Goal: Task Accomplishment & Management: Manage account settings

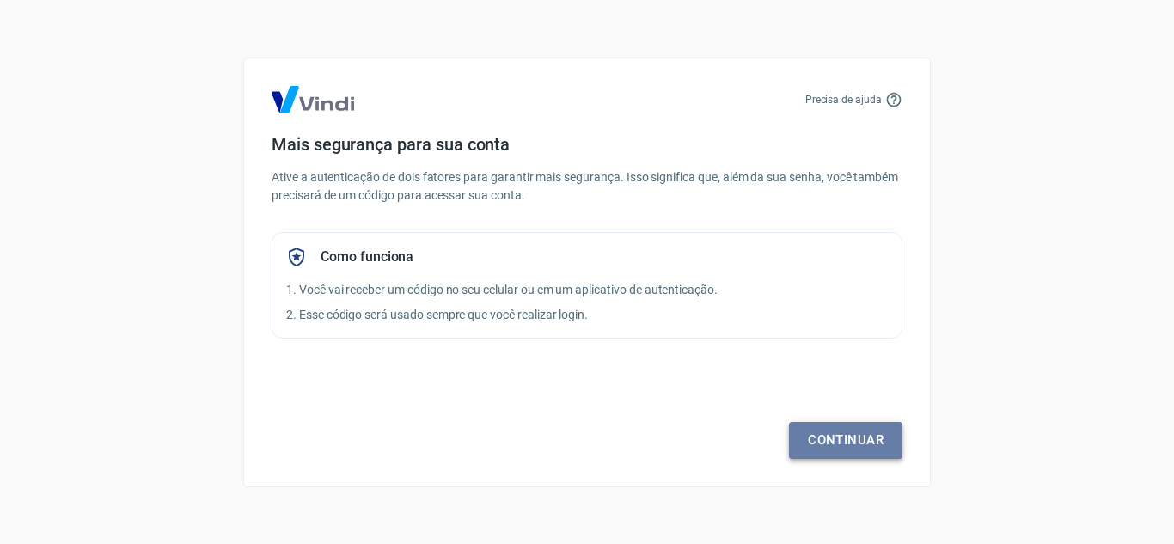
click at [830, 438] on link "Continuar" at bounding box center [845, 440] width 113 height 36
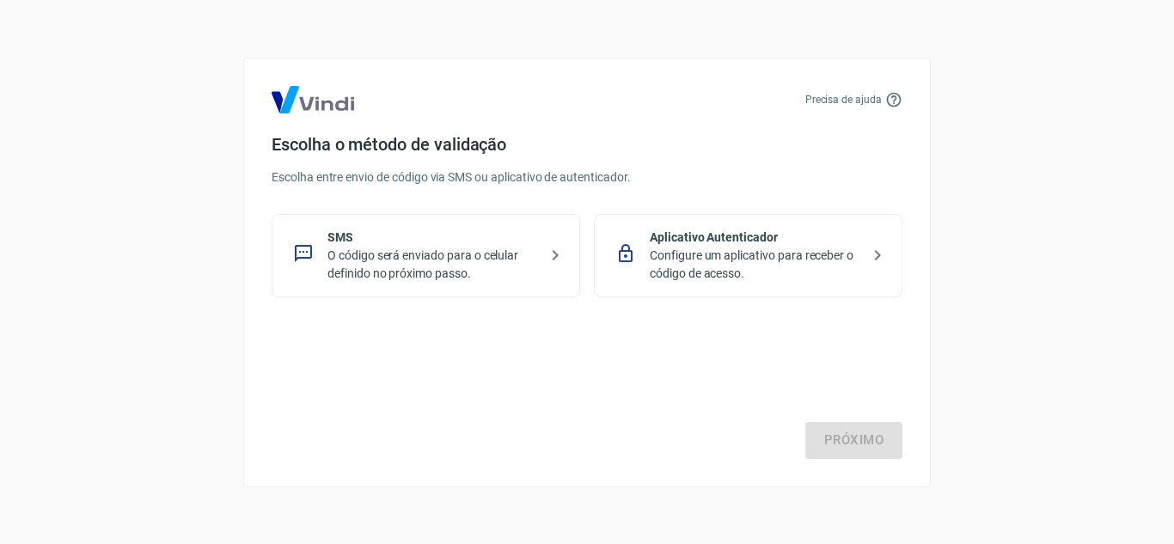
click at [435, 259] on p "O código será enviado para o celular definido no próximo passo." at bounding box center [432, 265] width 210 height 36
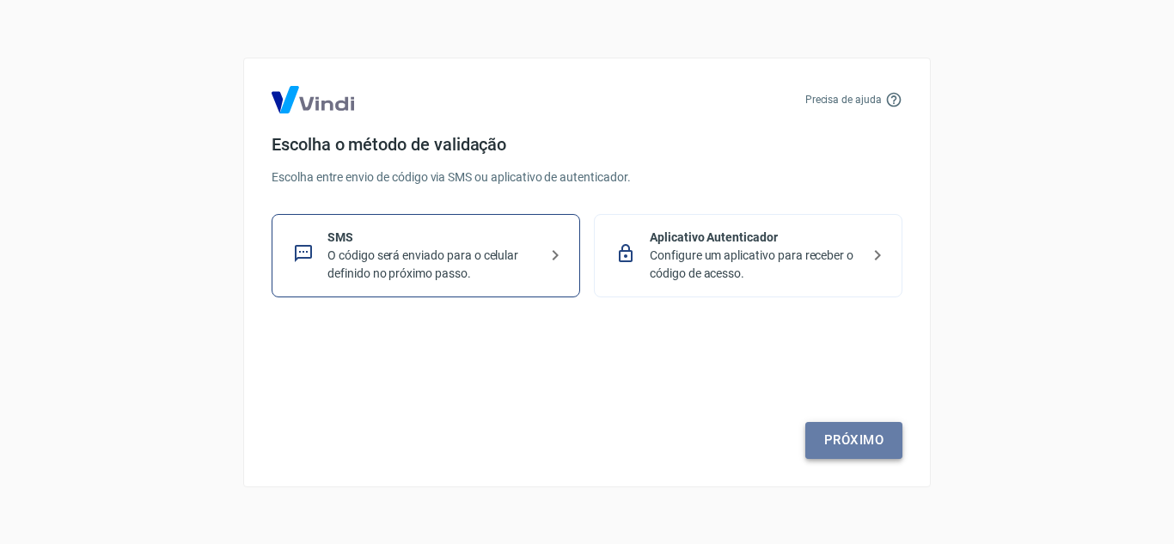
click at [863, 433] on link "Próximo" at bounding box center [853, 440] width 97 height 36
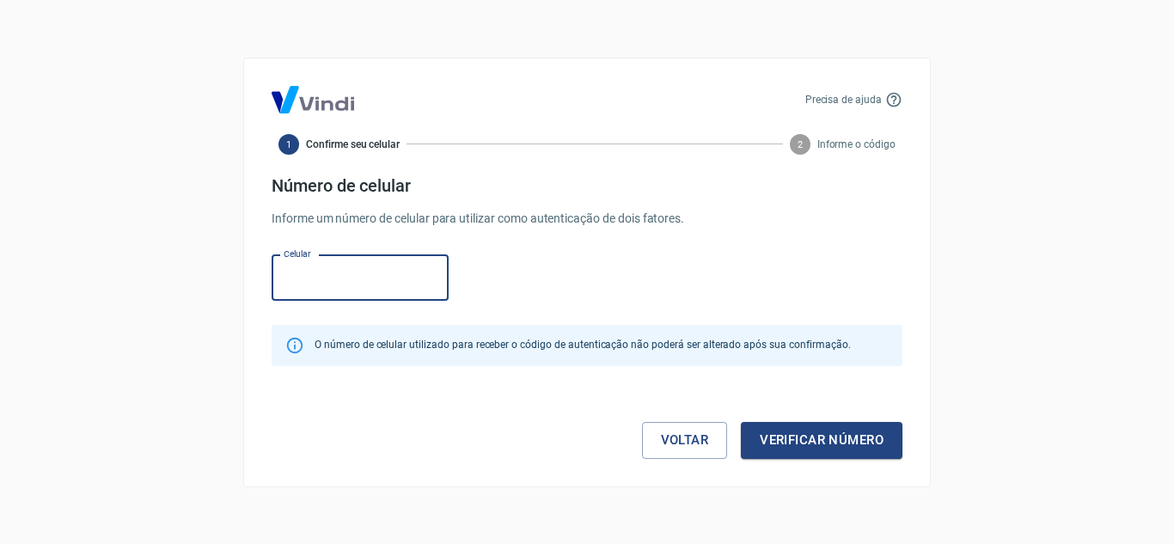
click at [332, 276] on input "Celular" at bounding box center [359, 278] width 177 height 46
type input "[PHONE_NUMBER]"
click at [741, 422] on button "Verificar número" at bounding box center [822, 440] width 162 height 36
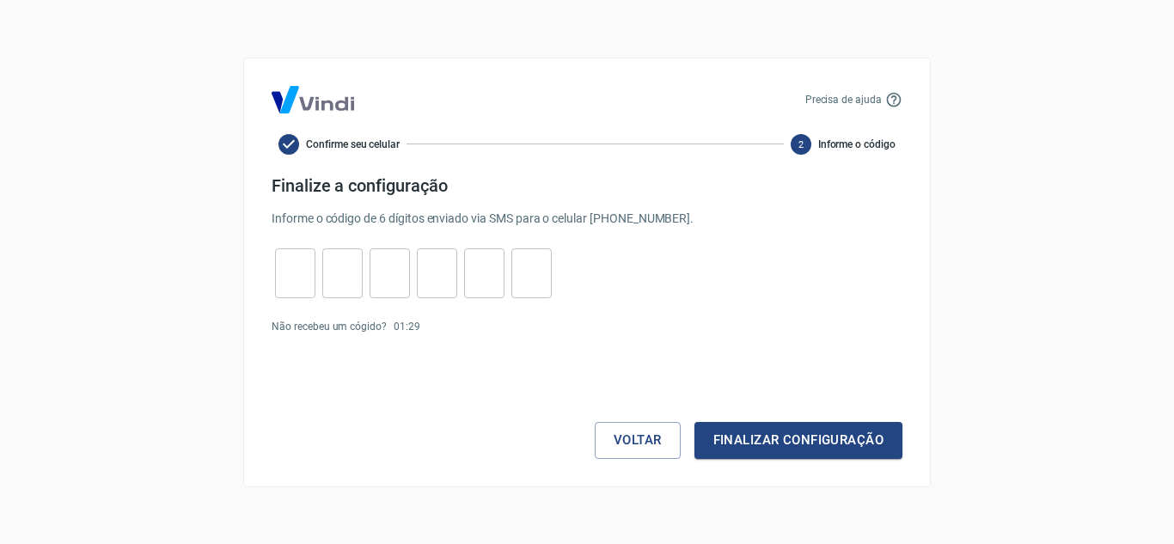
click at [302, 276] on input "tel" at bounding box center [295, 272] width 40 height 37
type input "4"
type input "9"
type input "0"
type input "3"
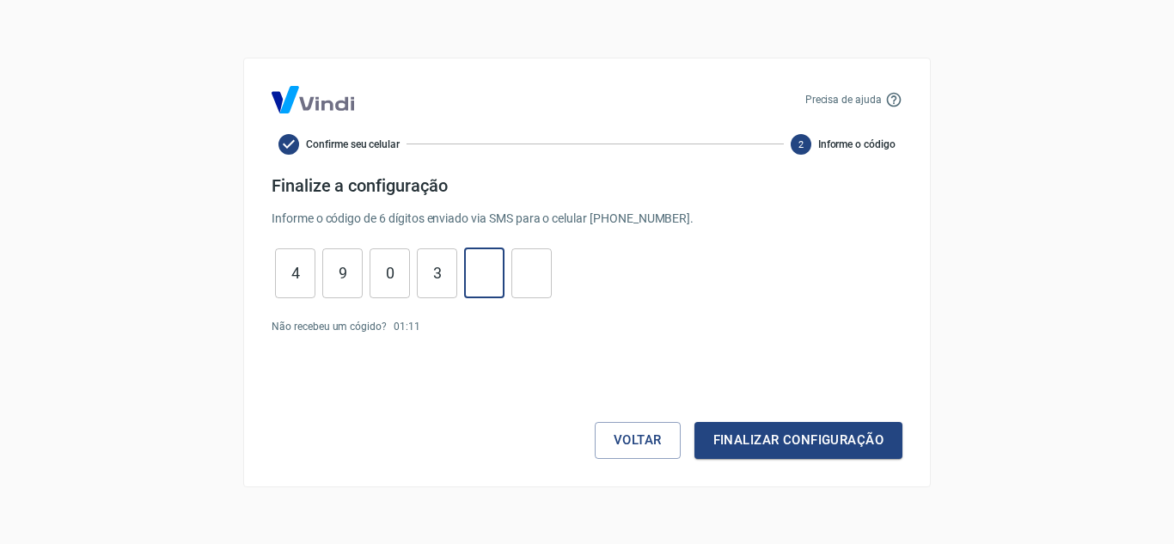
type input "8"
type input "1"
click at [694, 422] on button "Finalizar configuração" at bounding box center [798, 440] width 208 height 36
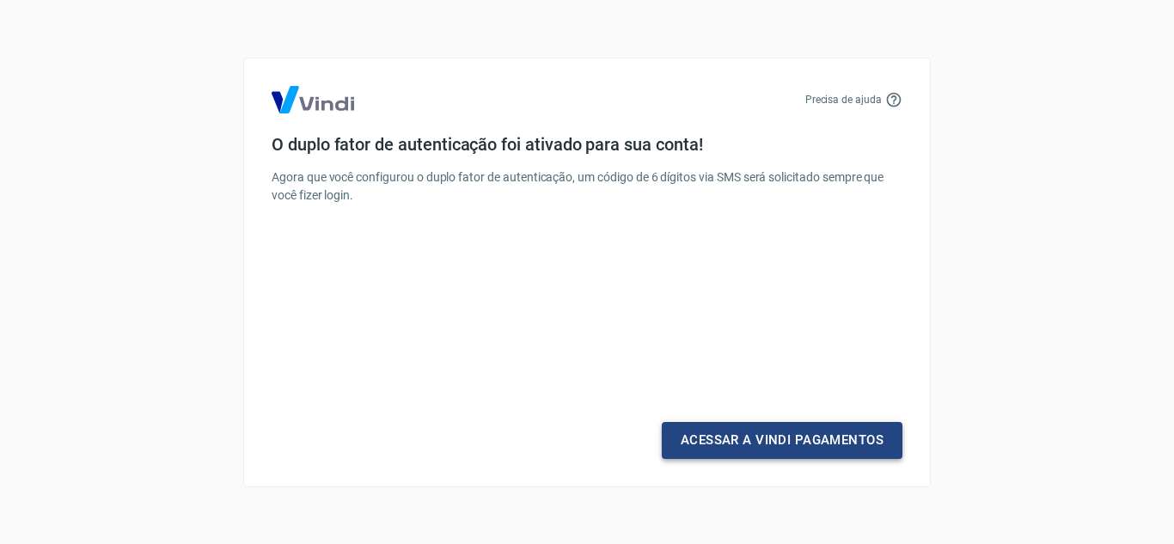
click at [838, 442] on link "Acessar a Vindi Pagamentos" at bounding box center [782, 440] width 241 height 36
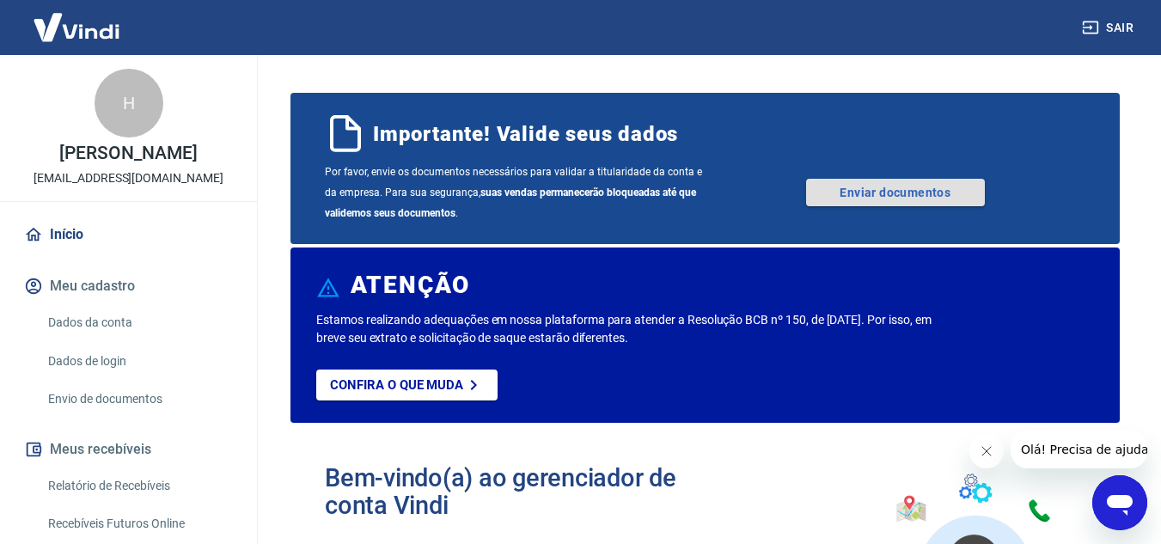
click at [901, 191] on link "Enviar documentos" at bounding box center [895, 192] width 179 height 27
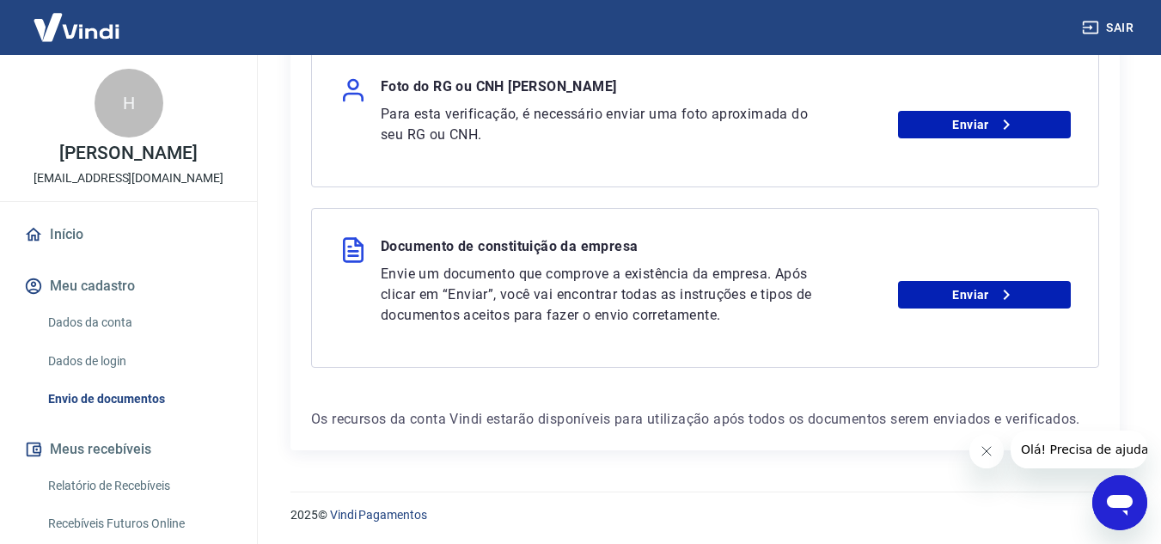
scroll to position [434, 0]
click at [983, 456] on icon "Fechar mensagem da empresa" at bounding box center [986, 451] width 14 height 14
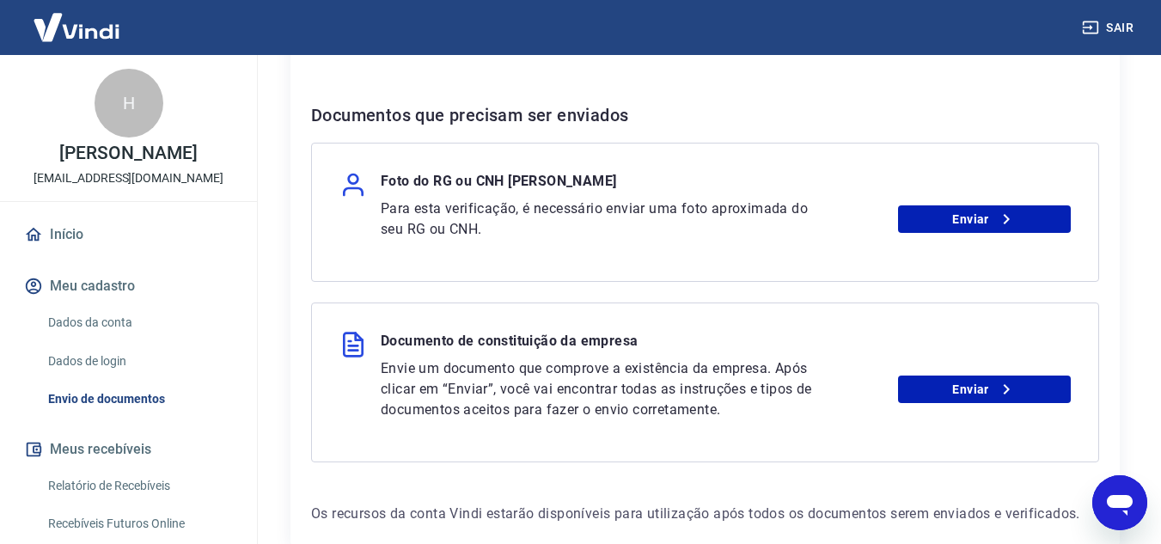
scroll to position [344, 0]
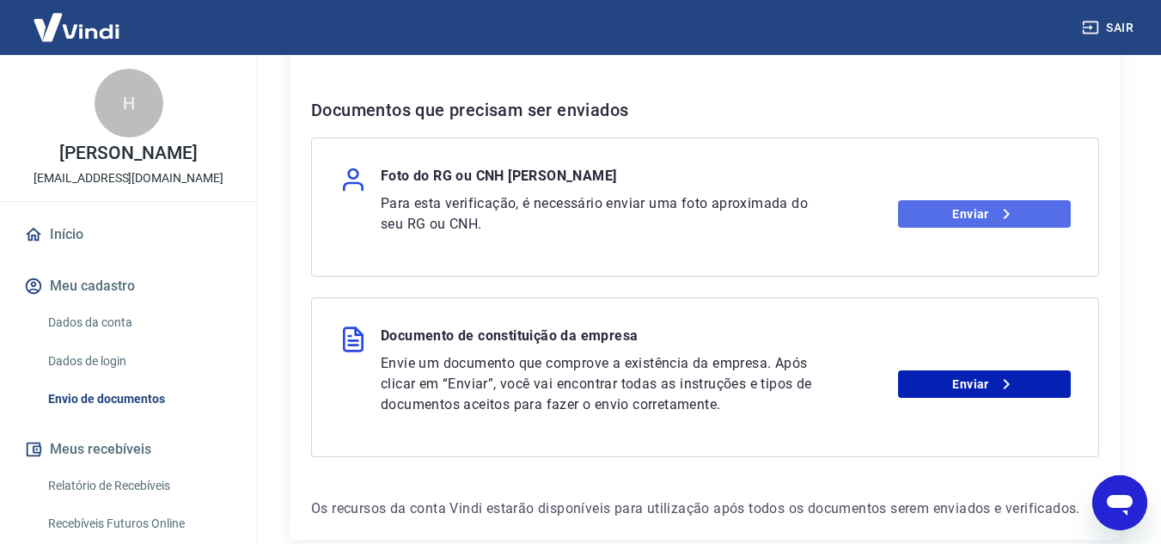
click at [944, 213] on link "Enviar" at bounding box center [984, 213] width 173 height 27
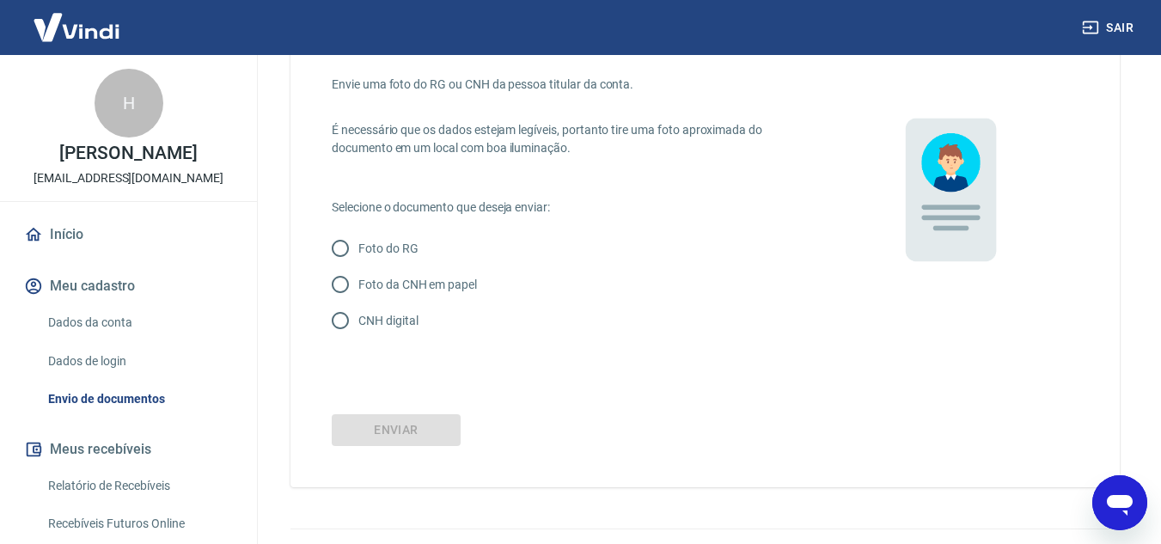
scroll to position [124, 0]
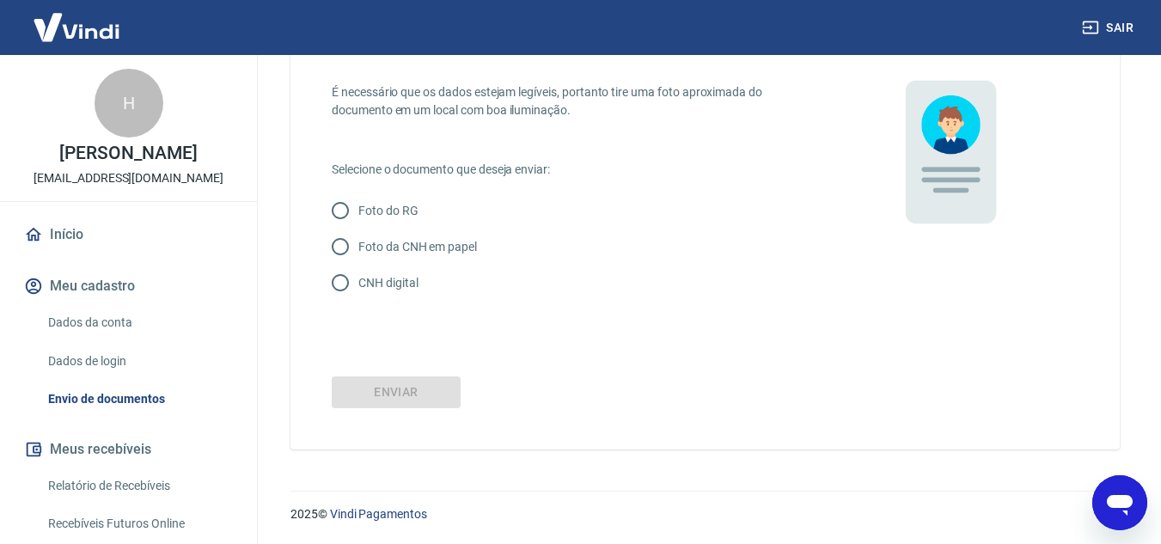
click at [372, 209] on p "Foto do RG" at bounding box center [388, 211] width 60 height 18
click at [358, 209] on input "Foto do RG" at bounding box center [340, 210] width 36 height 36
radio input "true"
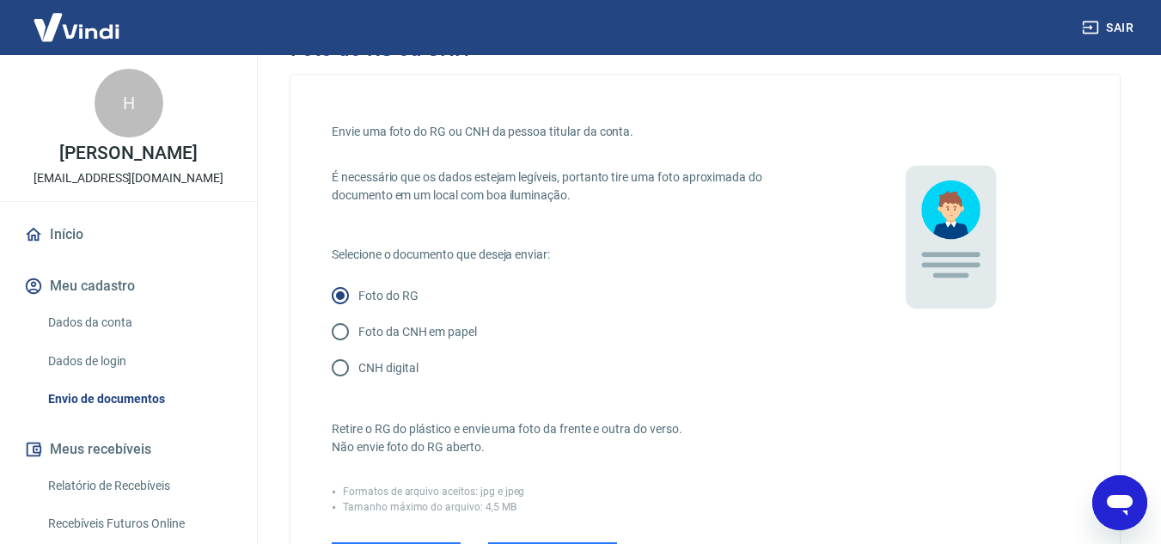
scroll to position [38, 0]
drag, startPoint x: 400, startPoint y: 291, endPoint x: 402, endPoint y: 300, distance: 8.8
click at [401, 292] on p "Foto do RG" at bounding box center [388, 297] width 60 height 18
click at [358, 292] on input "Foto do RG" at bounding box center [340, 296] width 36 height 36
click at [342, 295] on input "Foto do RG" at bounding box center [340, 296] width 36 height 36
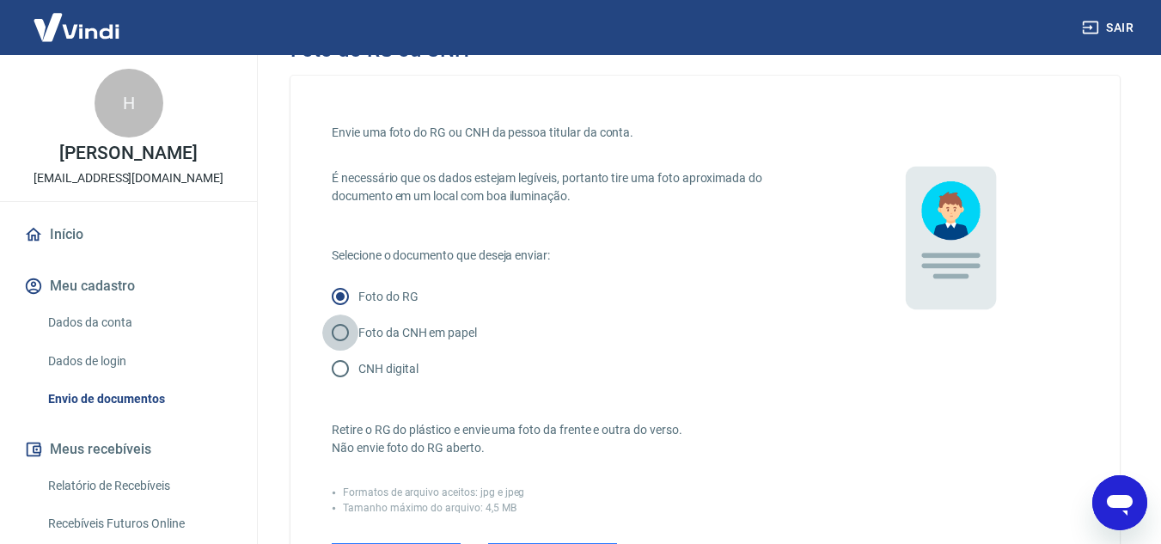
click at [351, 326] on input "Foto da CNH em papel" at bounding box center [340, 332] width 36 height 36
radio input "true"
click at [375, 367] on p "CNH digital" at bounding box center [387, 369] width 59 height 18
click at [358, 367] on input "CNH digital" at bounding box center [340, 369] width 36 height 36
radio input "true"
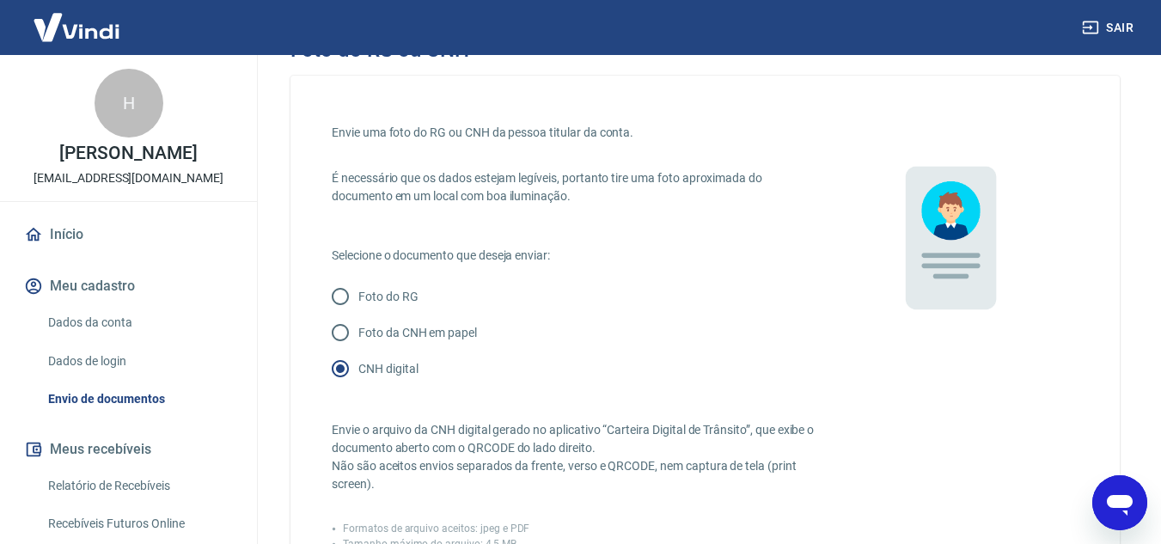
click at [383, 333] on p "Foto da CNH em papel" at bounding box center [417, 333] width 119 height 18
click at [358, 333] on input "Foto da CNH em papel" at bounding box center [340, 332] width 36 height 36
radio input "true"
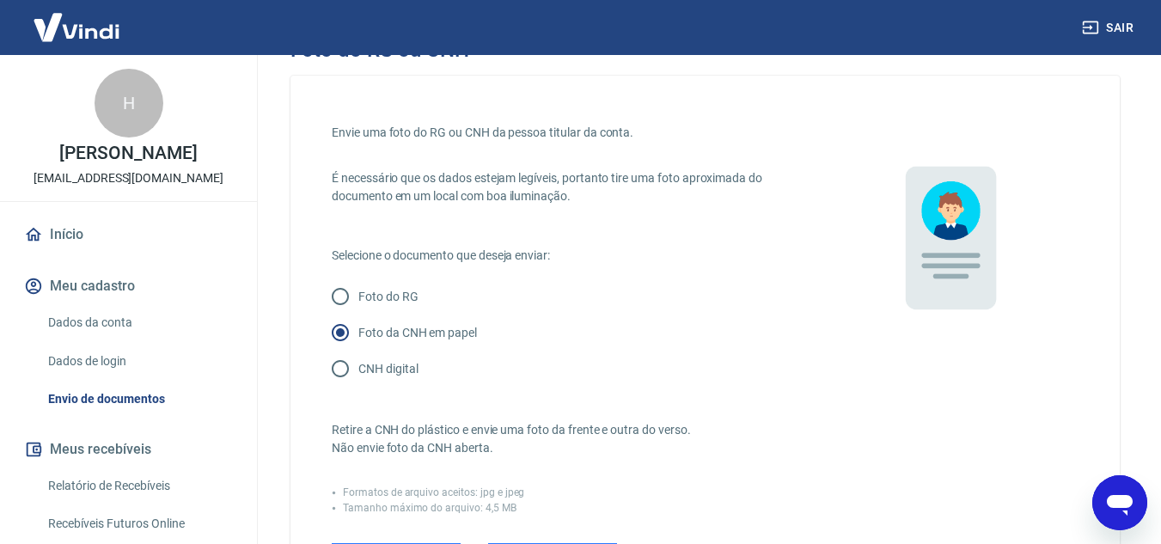
click at [384, 300] on p "Foto do RG" at bounding box center [388, 297] width 60 height 18
click at [342, 287] on input "Foto do RG" at bounding box center [340, 296] width 36 height 36
radio input "true"
click at [354, 372] on input "CNH digital" at bounding box center [340, 369] width 36 height 36
radio input "true"
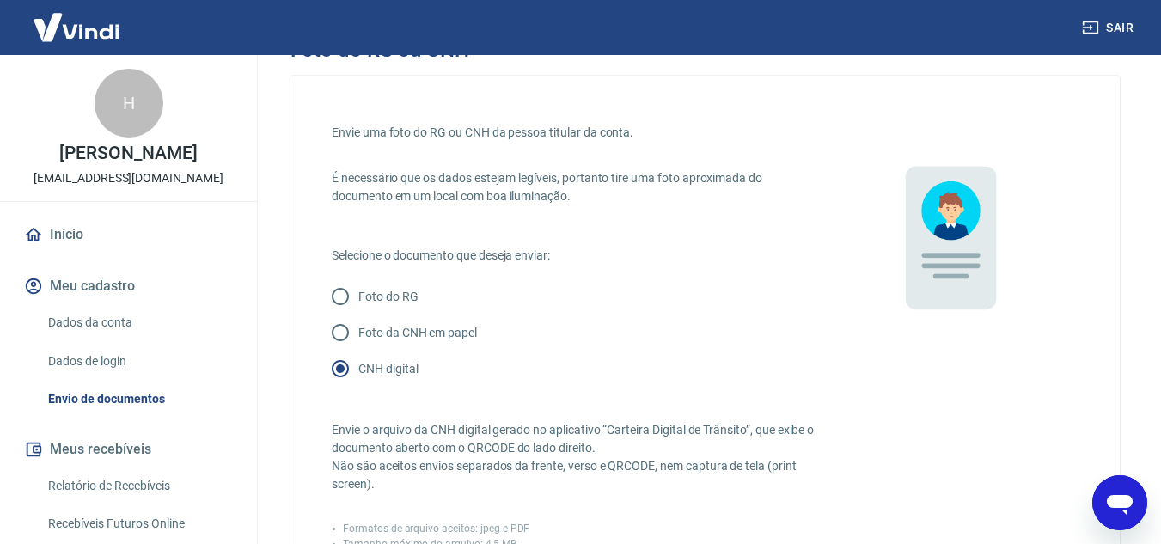
click at [399, 328] on p "Foto da CNH em papel" at bounding box center [417, 333] width 119 height 18
click at [358, 328] on input "Foto da CNH em papel" at bounding box center [340, 332] width 36 height 36
radio input "true"
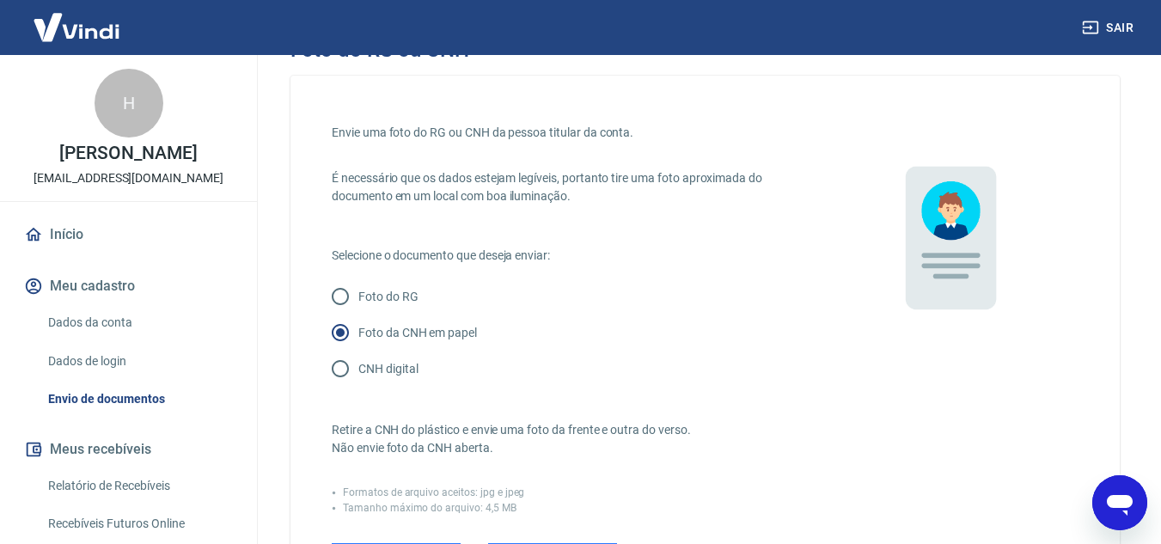
click at [389, 298] on p "Foto do RG" at bounding box center [388, 297] width 60 height 18
click at [358, 298] on input "Foto do RG" at bounding box center [340, 296] width 36 height 36
radio input "true"
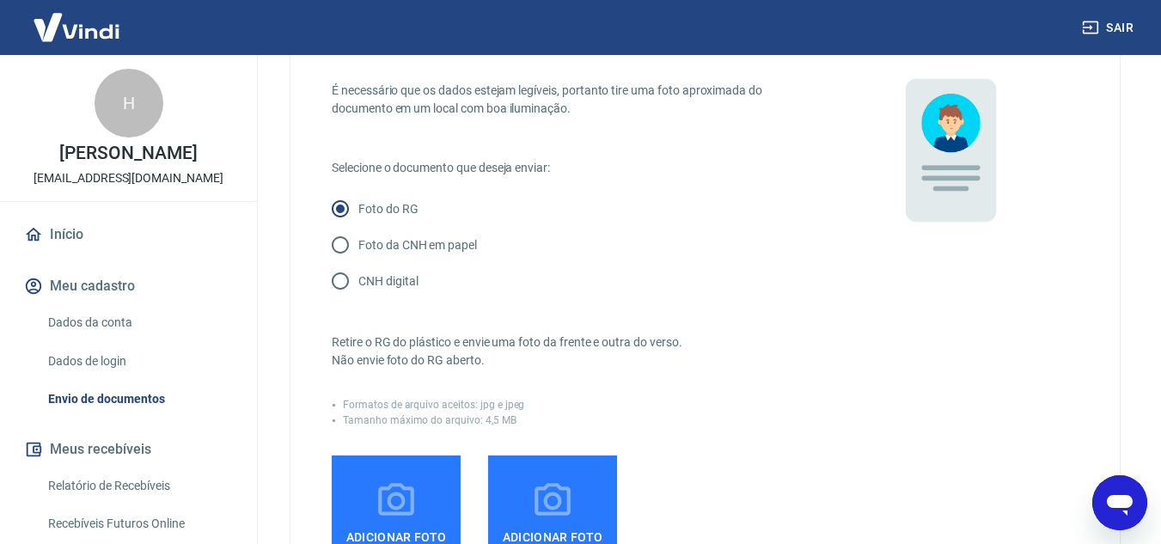
scroll to position [124, 0]
click at [367, 278] on p "CNH digital" at bounding box center [387, 283] width 59 height 18
click at [358, 278] on input "CNH digital" at bounding box center [340, 283] width 36 height 36
radio input "true"
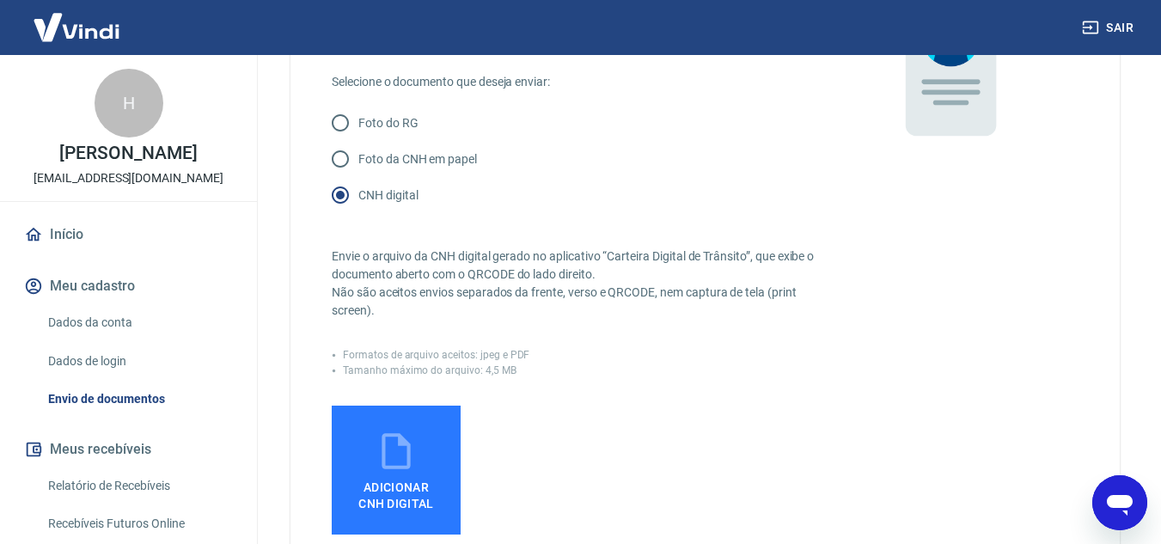
scroll to position [296, 0]
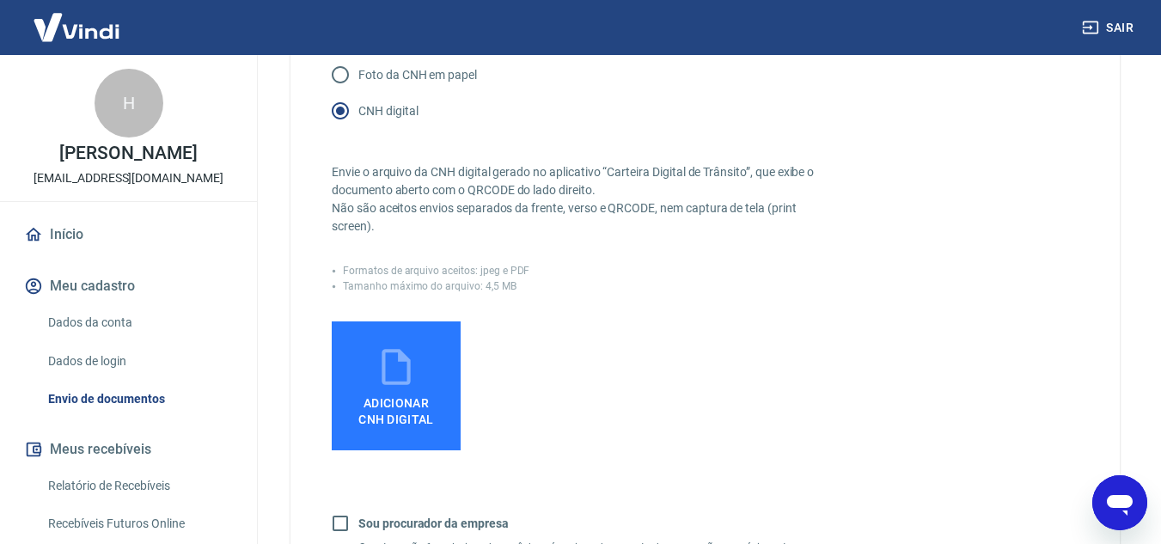
click at [390, 392] on span "Adicionar CNH Digital" at bounding box center [395, 407] width 89 height 39
click at [0, 0] on input "Adicionar CNH Digital" at bounding box center [0, 0] width 0 height 0
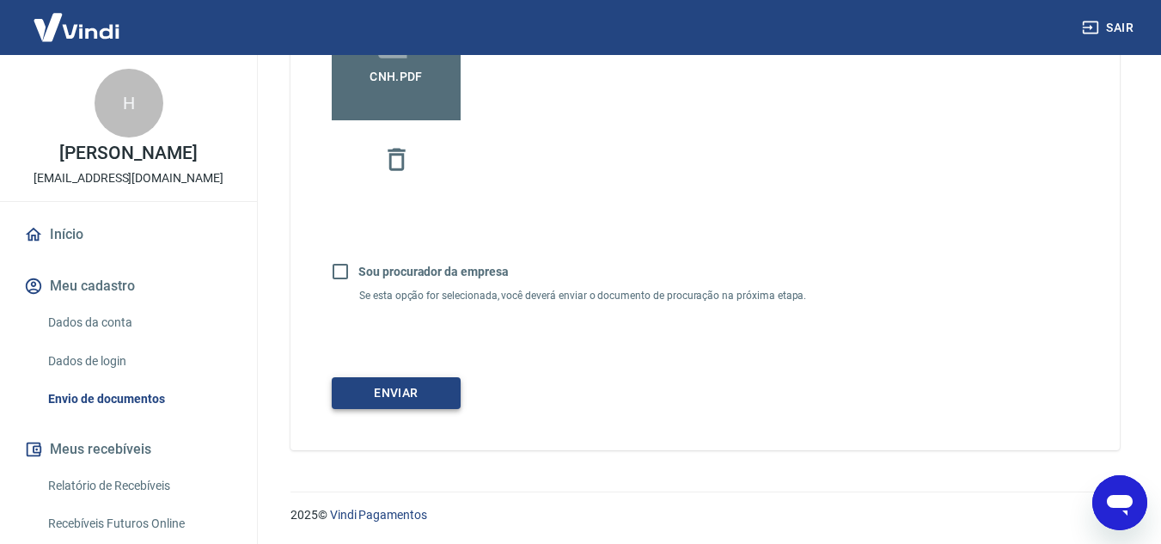
scroll to position [626, 0]
click at [433, 391] on button "Enviar" at bounding box center [396, 392] width 129 height 32
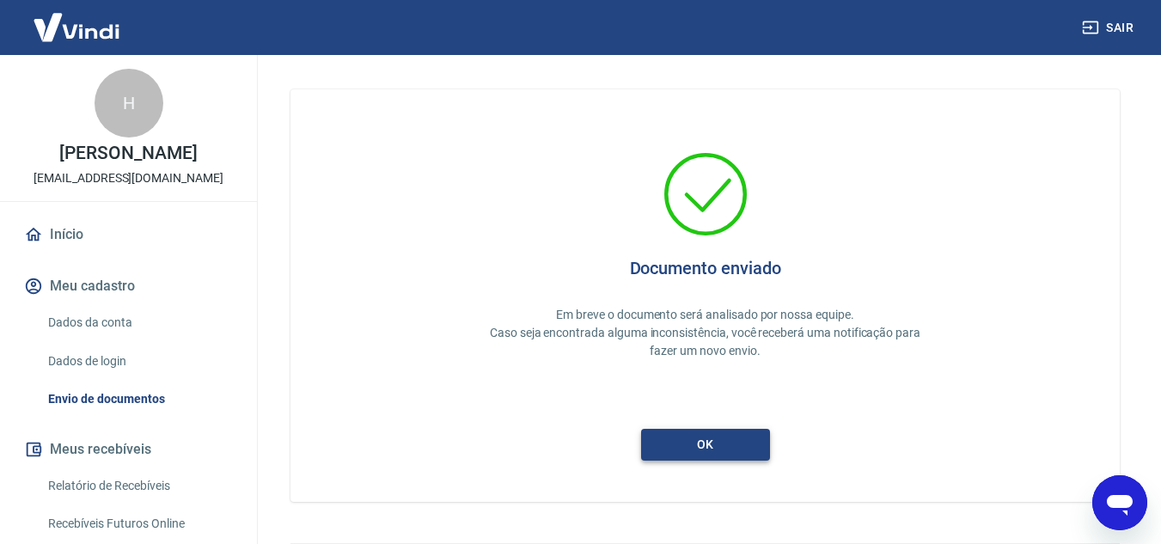
click at [726, 441] on button "ok" at bounding box center [705, 445] width 129 height 32
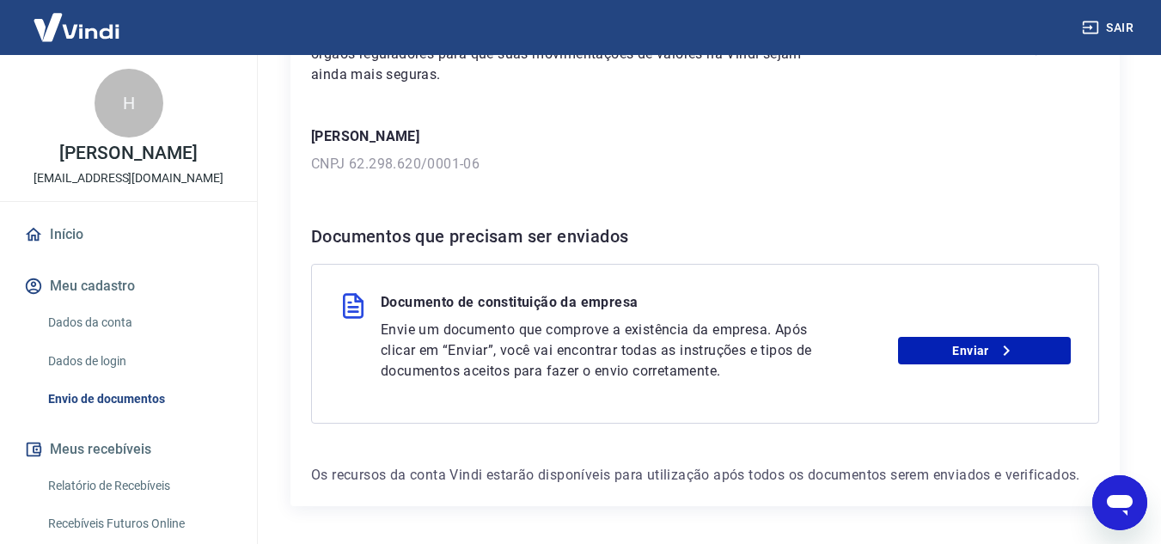
scroll to position [258, 0]
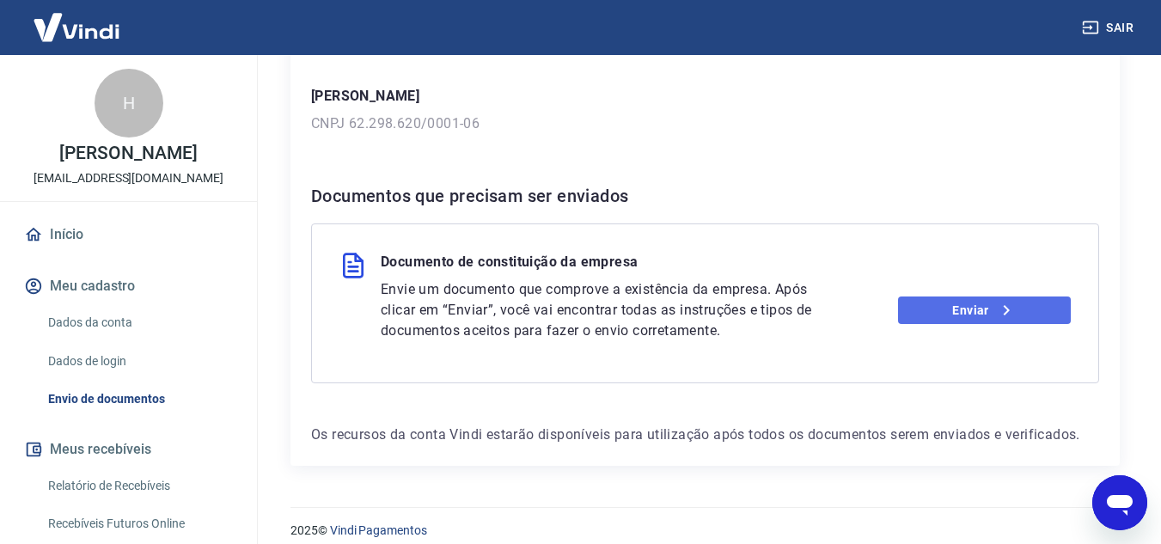
click at [931, 304] on link "Enviar" at bounding box center [984, 309] width 173 height 27
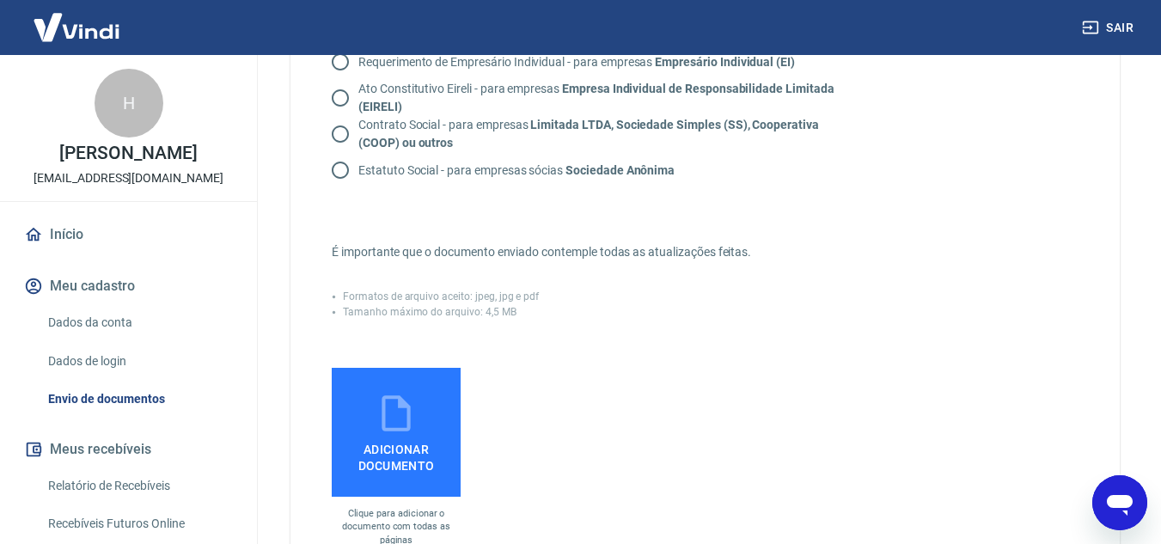
scroll to position [129, 0]
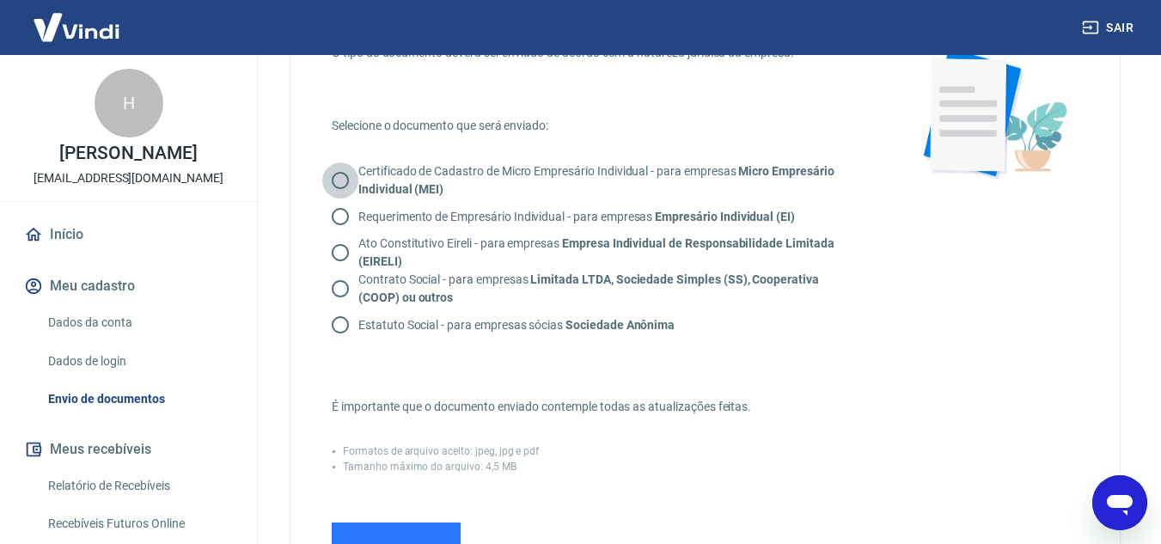
click at [344, 179] on input "Certificado de Cadastro de Micro Empresário Individual - para empresas Micro Em…" at bounding box center [340, 180] width 36 height 36
radio input "true"
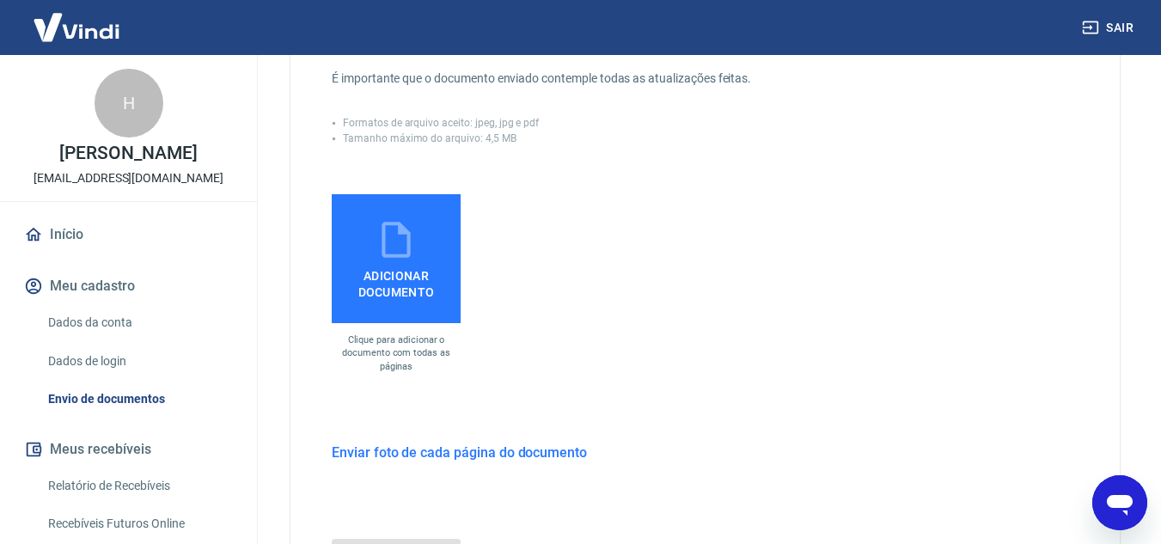
scroll to position [190, 0]
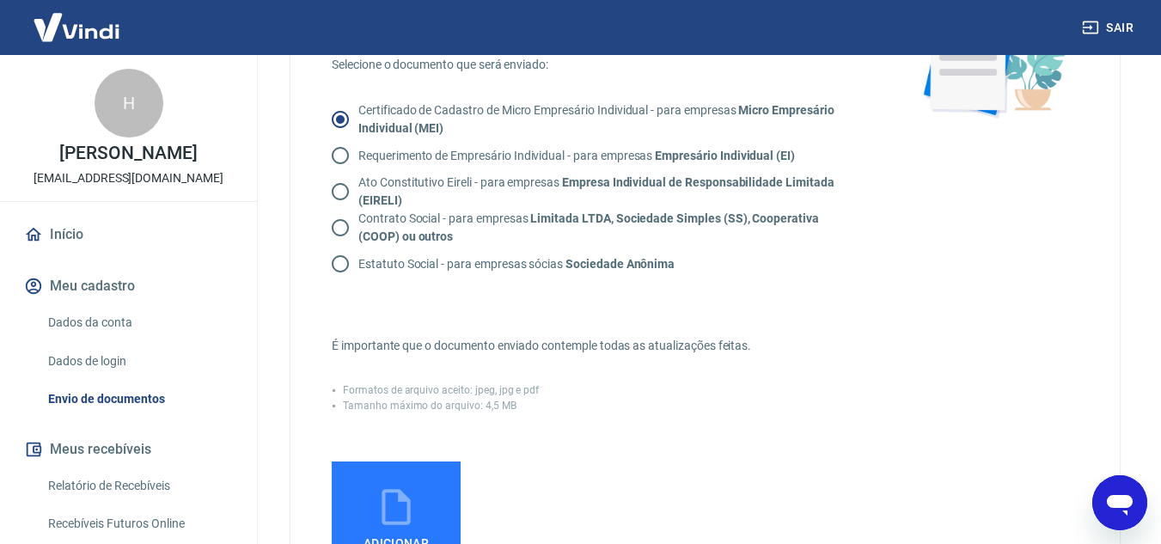
click at [412, 155] on p "Requerimento de Empresário Individual - para empresas Empresário Individual (EI)" at bounding box center [576, 156] width 436 height 18
click at [358, 155] on input "Requerimento de Empresário Individual - para empresas Empresário Individual (EI)" at bounding box center [340, 155] width 36 height 36
radio input "true"
click at [369, 186] on p "Ato Constitutivo Eireli - para empresas Empresa Individual de Responsabilidade …" at bounding box center [604, 192] width 493 height 36
click at [358, 186] on input "Ato Constitutivo Eireli - para empresas Empresa Individual de Responsabilidade …" at bounding box center [340, 192] width 36 height 36
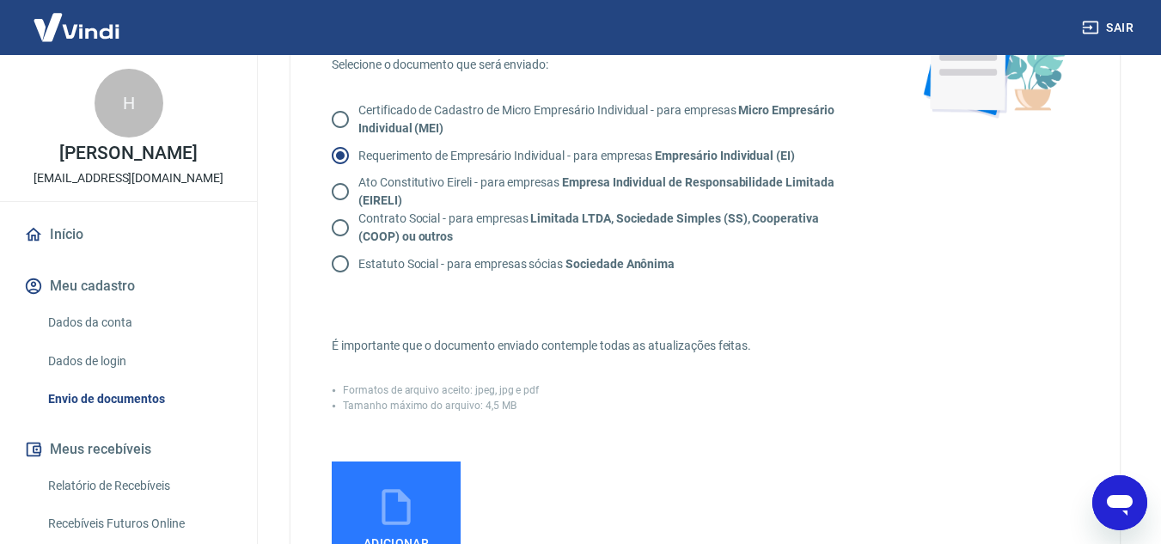
radio input "true"
click at [377, 121] on p "Certificado de Cadastro de Micro Empresário Individual - para empresas Micro Em…" at bounding box center [604, 119] width 493 height 36
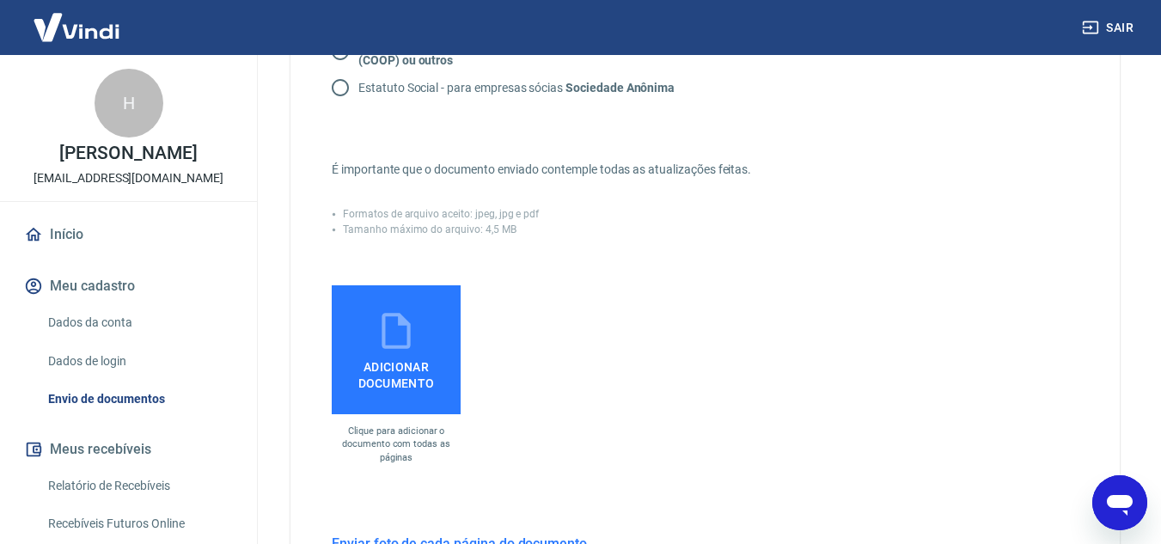
scroll to position [448, 0]
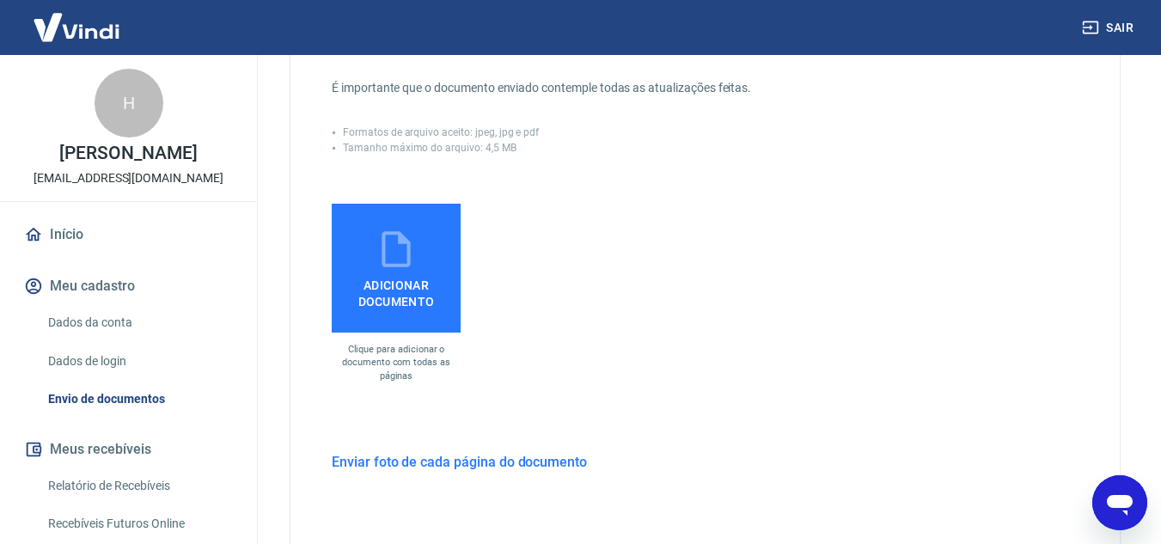
click at [387, 291] on span "Adicionar documento" at bounding box center [395, 290] width 115 height 39
click at [0, 0] on input "Adicionar documento" at bounding box center [0, 0] width 0 height 0
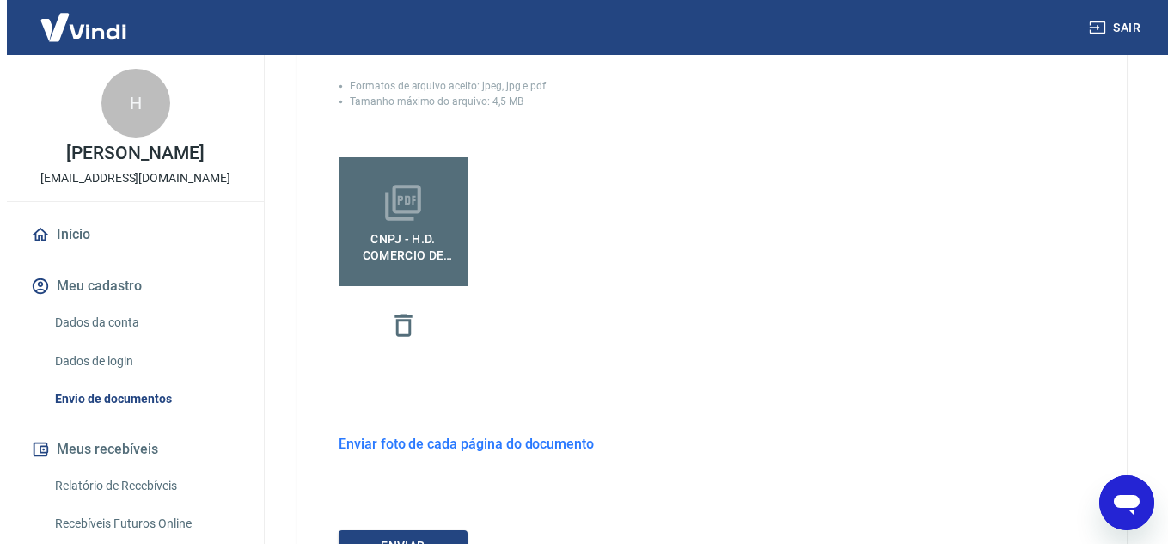
scroll to position [648, 0]
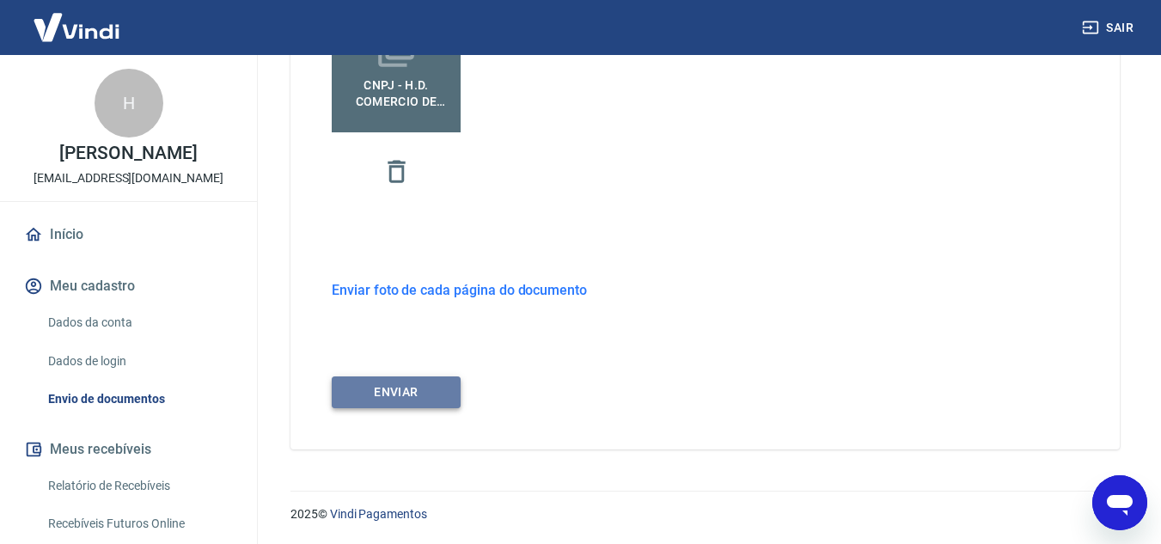
click at [428, 391] on button "ENVIAR" at bounding box center [396, 392] width 129 height 32
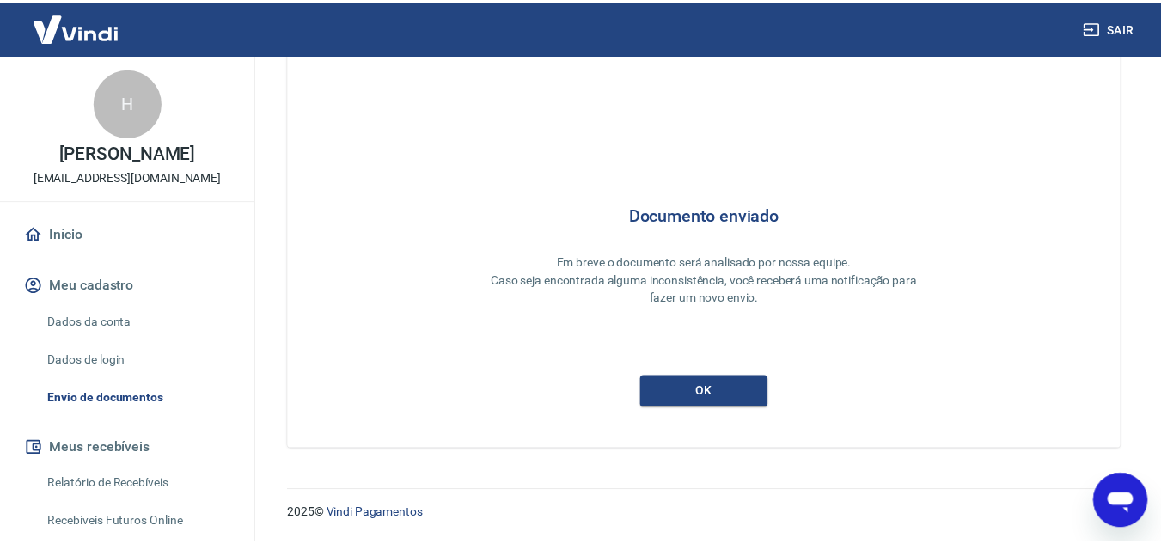
scroll to position [52, 0]
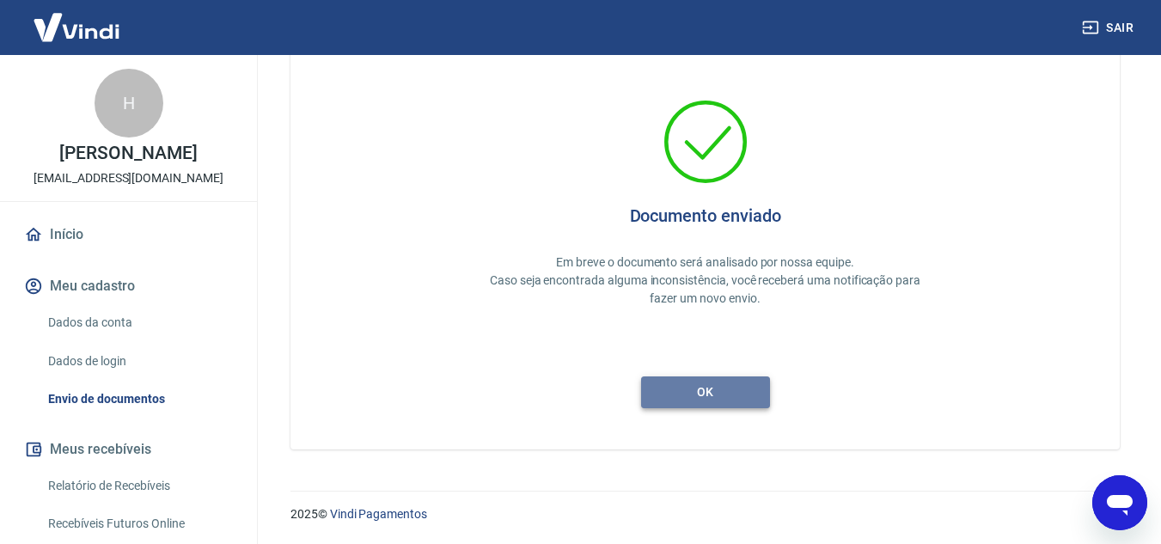
click at [729, 391] on button "ok" at bounding box center [705, 392] width 129 height 32
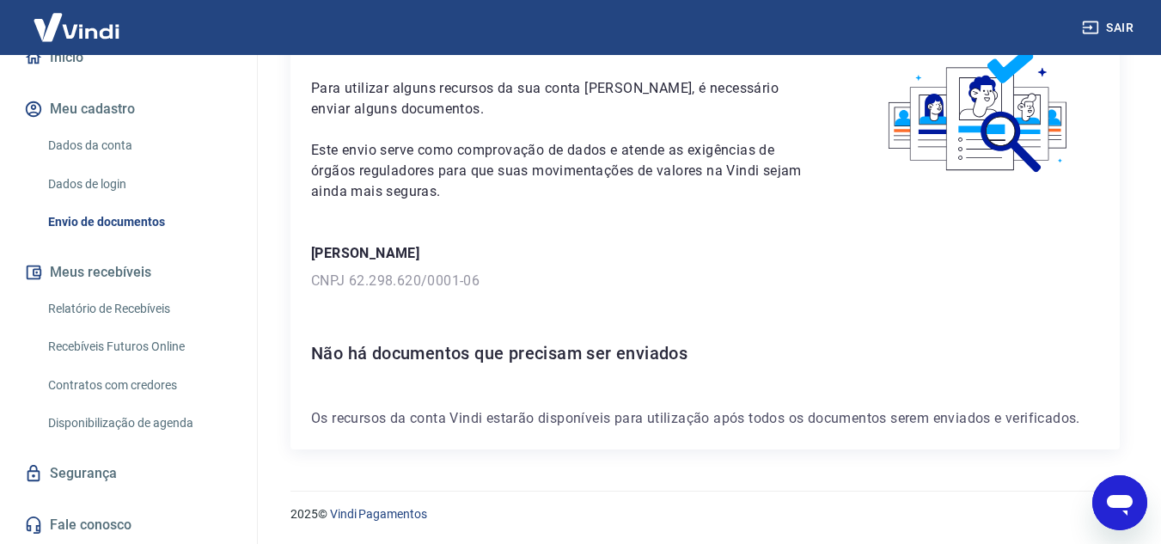
scroll to position [195, 0]
click at [178, 309] on link "Relatório de Recebíveis" at bounding box center [138, 308] width 195 height 35
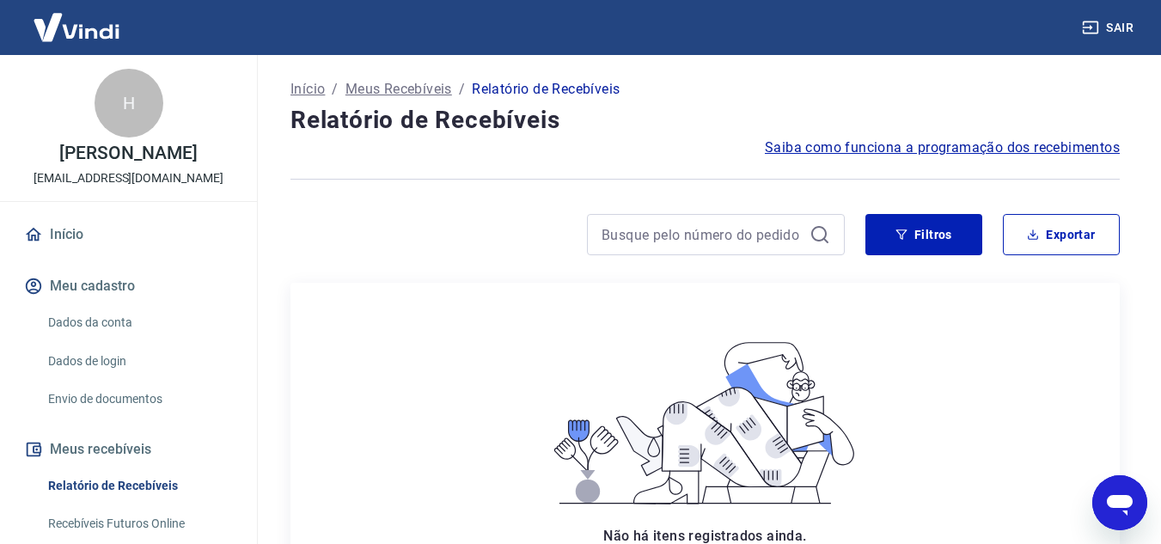
click at [99, 253] on link "Início" at bounding box center [129, 235] width 216 height 38
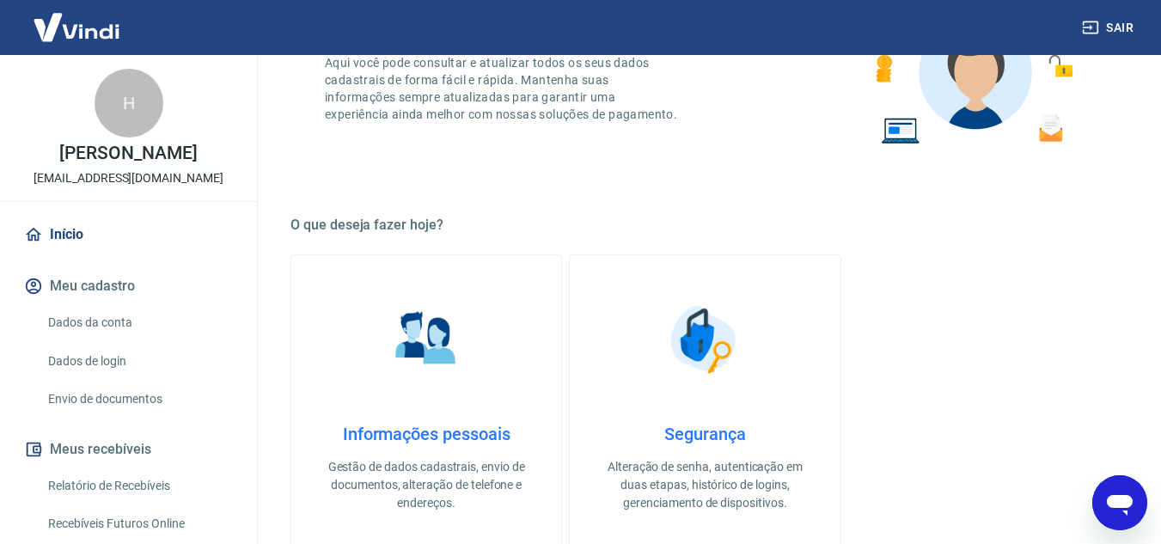
scroll to position [344, 0]
click at [455, 295] on link "Informações pessoais Gestão de dados cadastrais, envio de documentos, alteração…" at bounding box center [425, 405] width 271 height 300
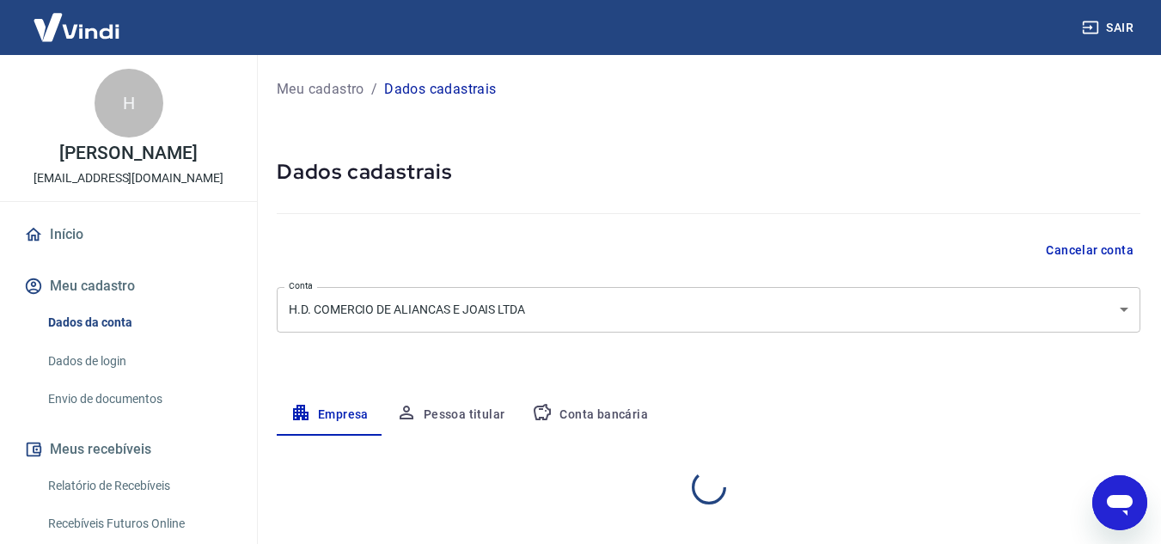
select select "SP"
select select "business"
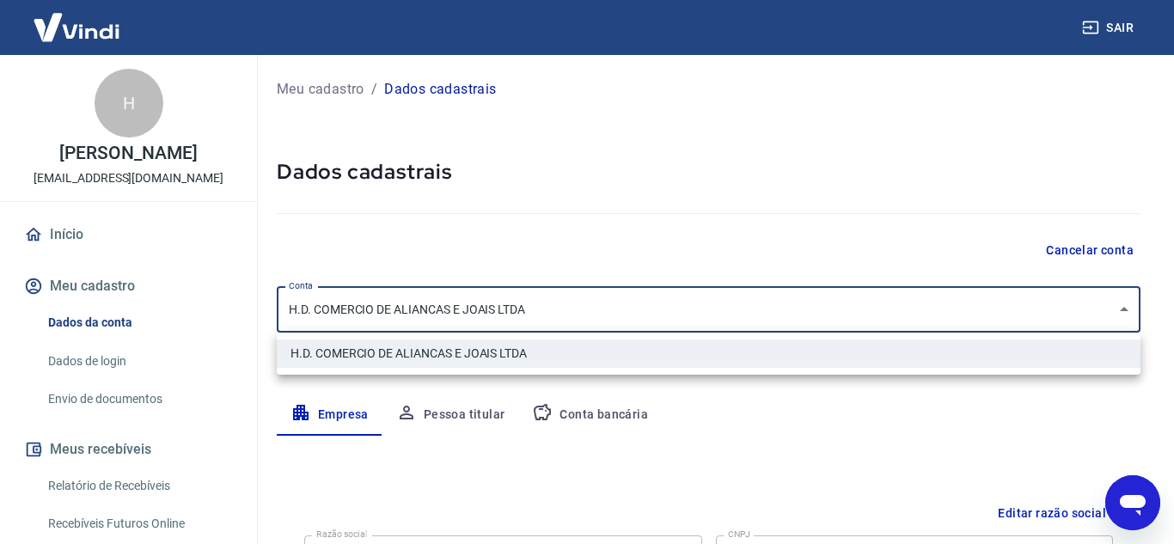
click at [753, 310] on body "Sair H Henrique de lima Carvalho zanetti hdaliancas@gmail.com Início Meu cadast…" at bounding box center [587, 272] width 1174 height 544
click at [753, 310] on div at bounding box center [587, 272] width 1174 height 544
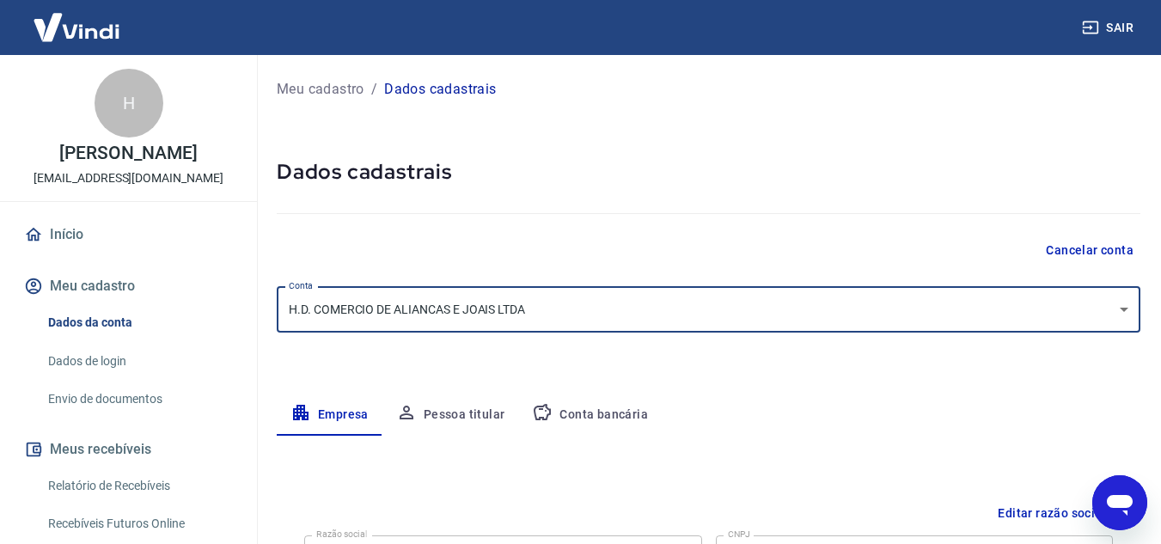
click at [465, 412] on button "Pessoa titular" at bounding box center [450, 414] width 137 height 41
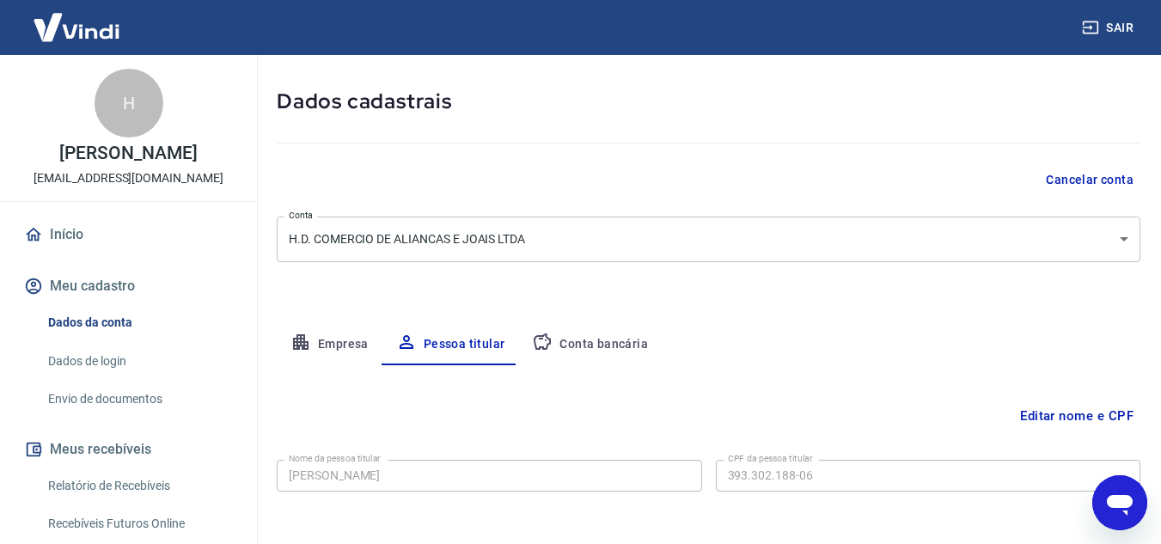
scroll to position [143, 0]
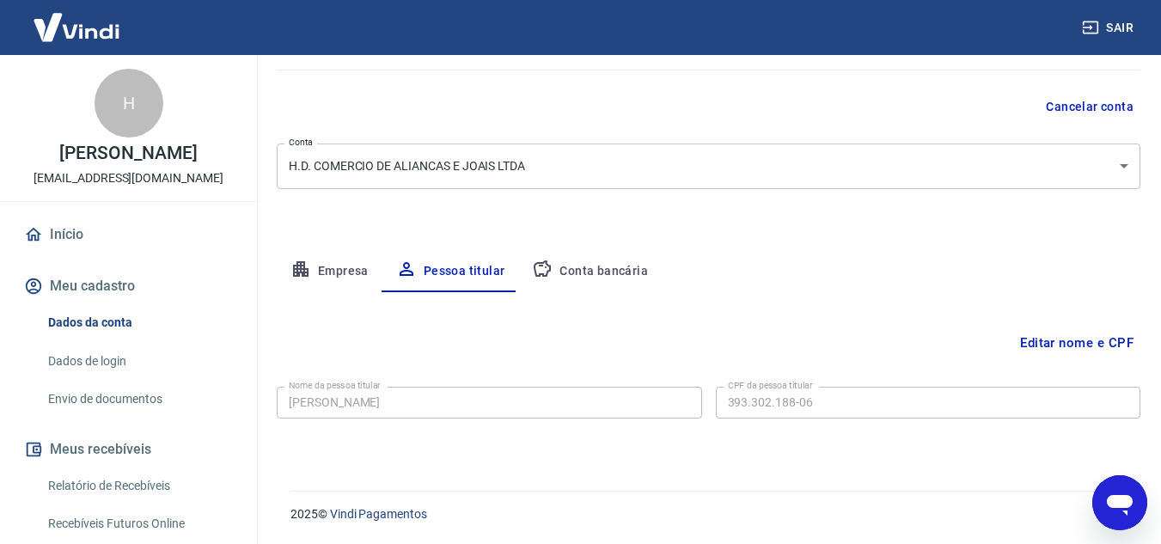
click at [618, 260] on button "Conta bancária" at bounding box center [589, 271] width 143 height 41
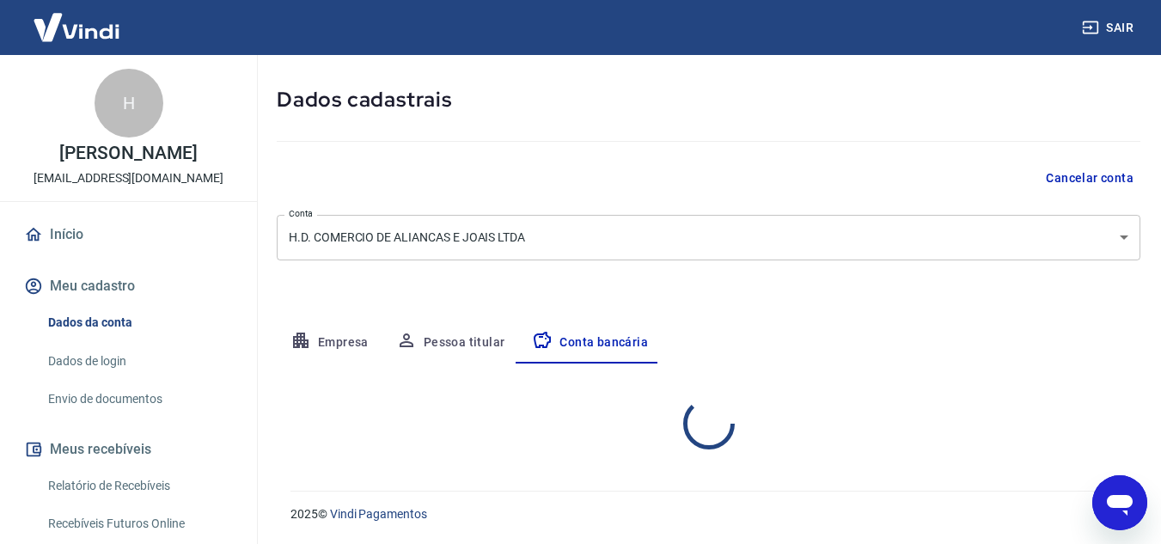
select select "1"
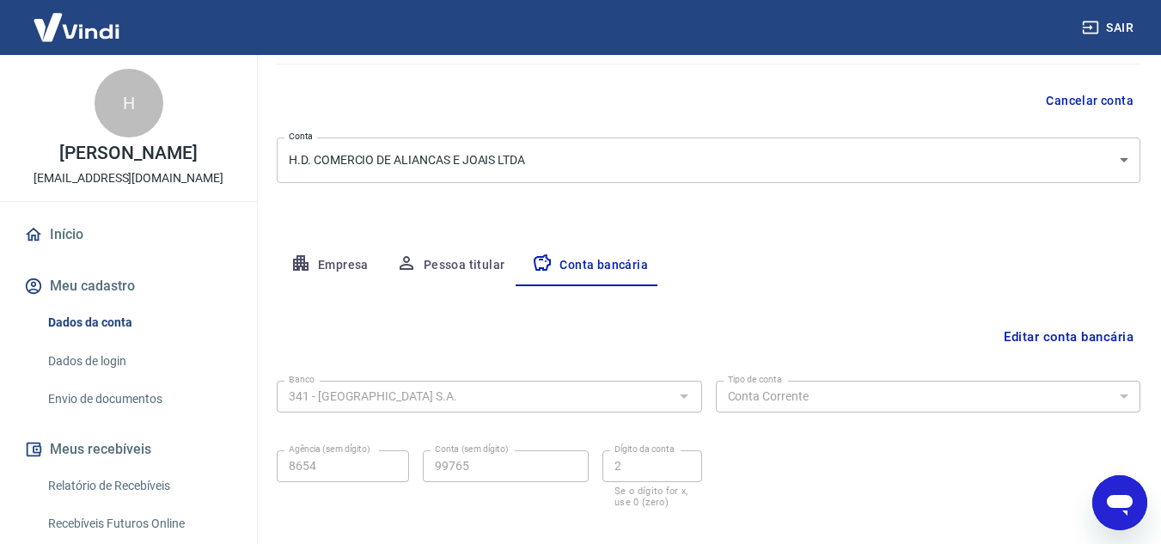
scroll to position [0, 0]
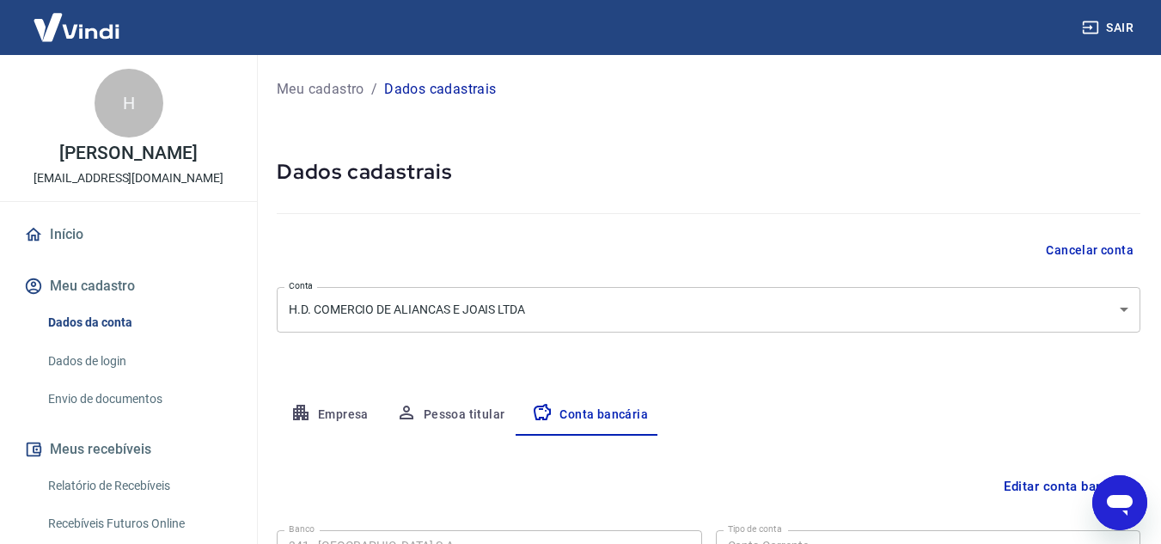
click at [343, 423] on button "Empresa" at bounding box center [330, 414] width 106 height 41
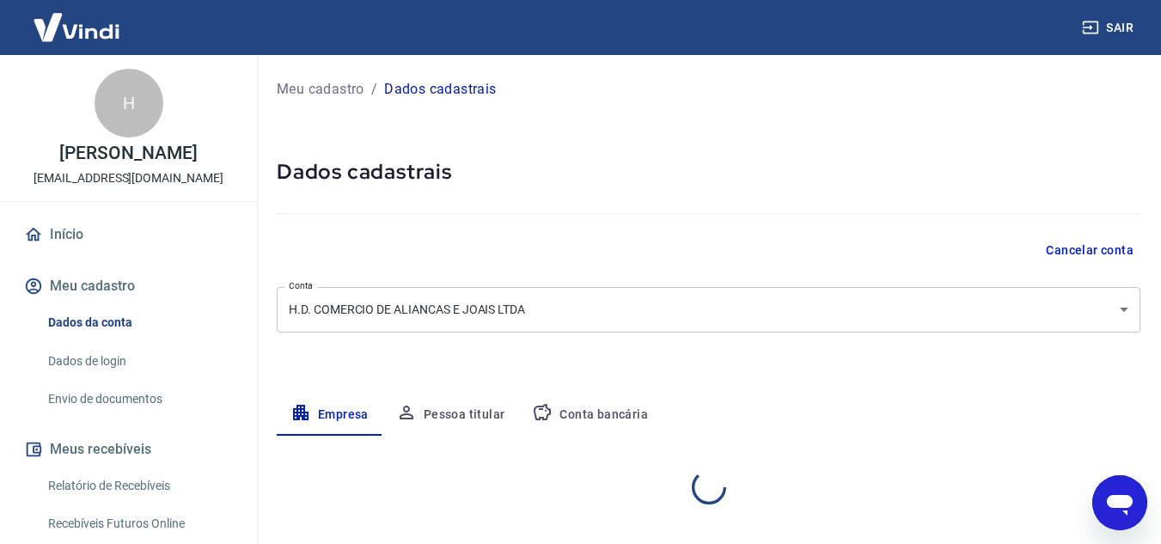
select select "SP"
select select "business"
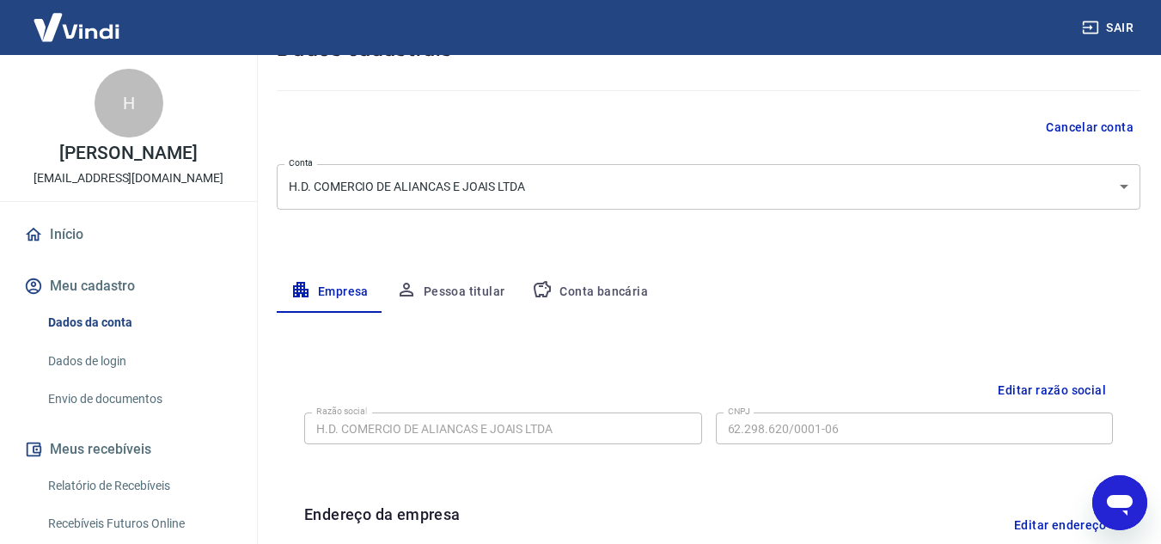
scroll to position [515, 0]
